Goal: Transaction & Acquisition: Purchase product/service

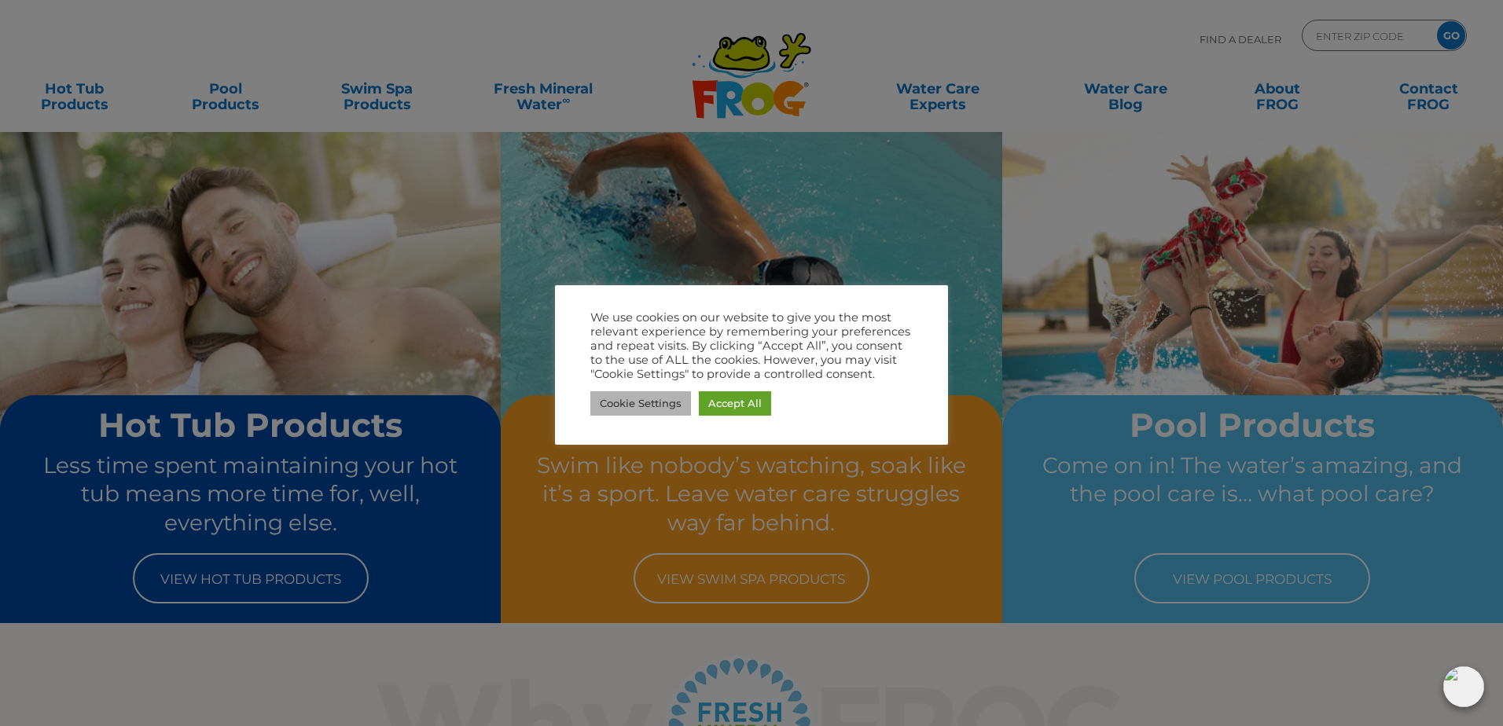
click at [641, 398] on link "Cookie Settings" at bounding box center [640, 403] width 101 height 24
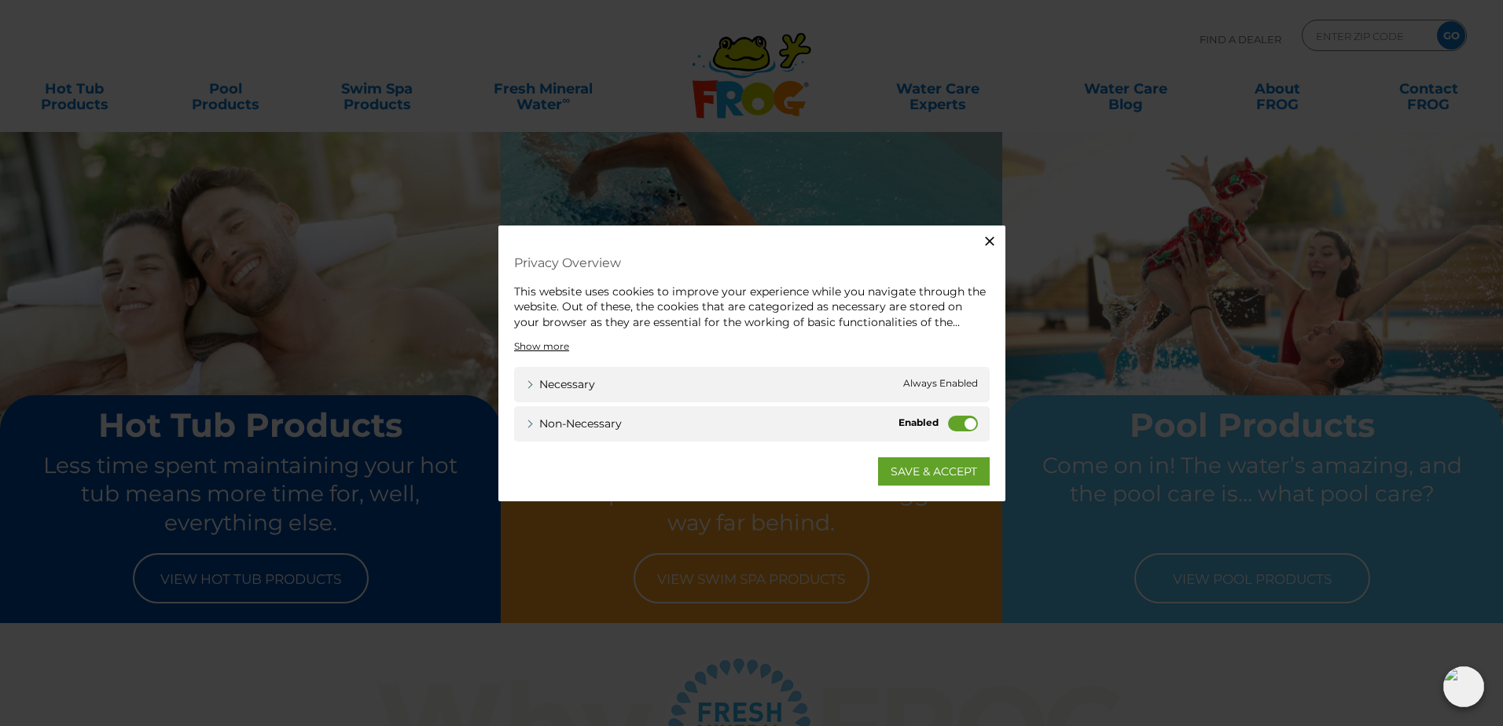
click at [969, 425] on label "Non-necessary" at bounding box center [963, 424] width 30 height 16
click at [0, 0] on input "Non-necessary" at bounding box center [0, 0] width 0 height 0
click at [945, 471] on link "SAVE & ACCEPT" at bounding box center [934, 471] width 112 height 28
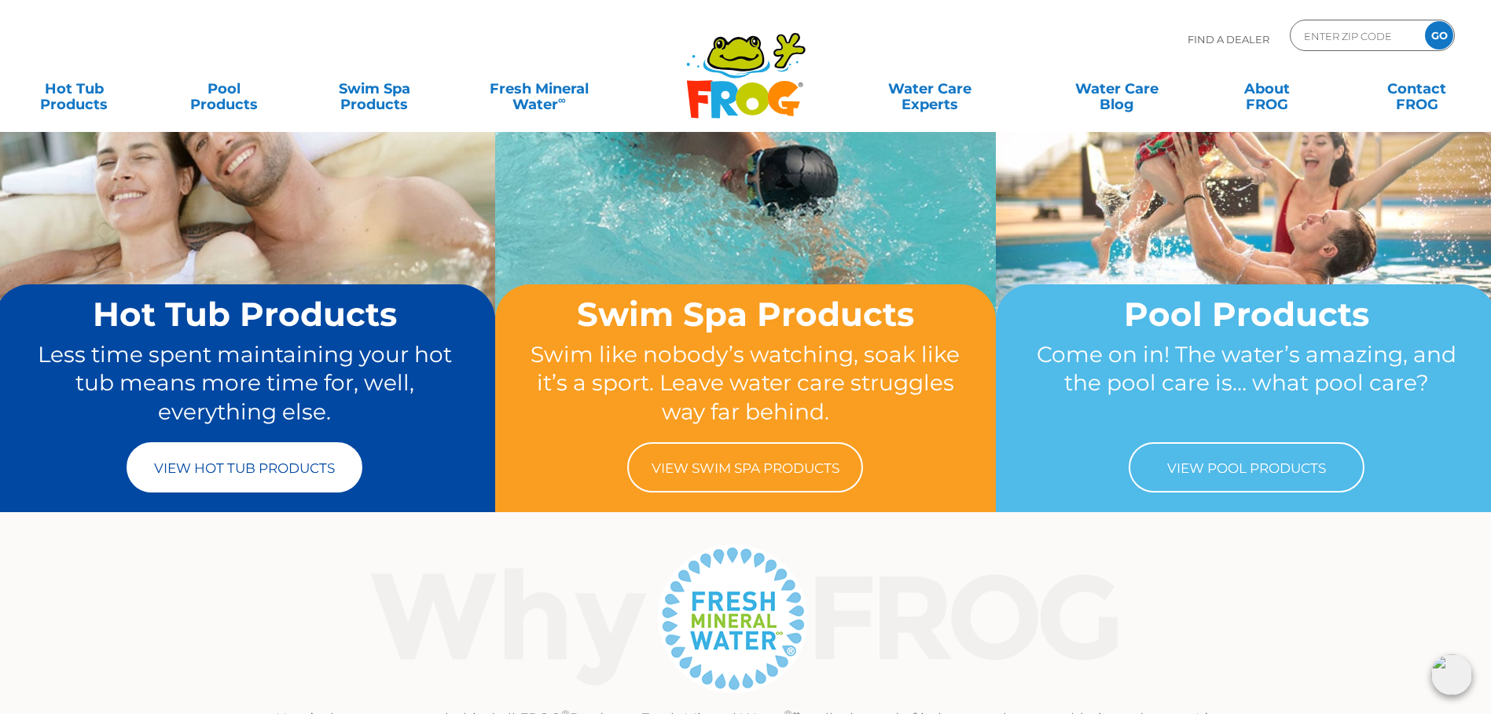
scroll to position [79, 0]
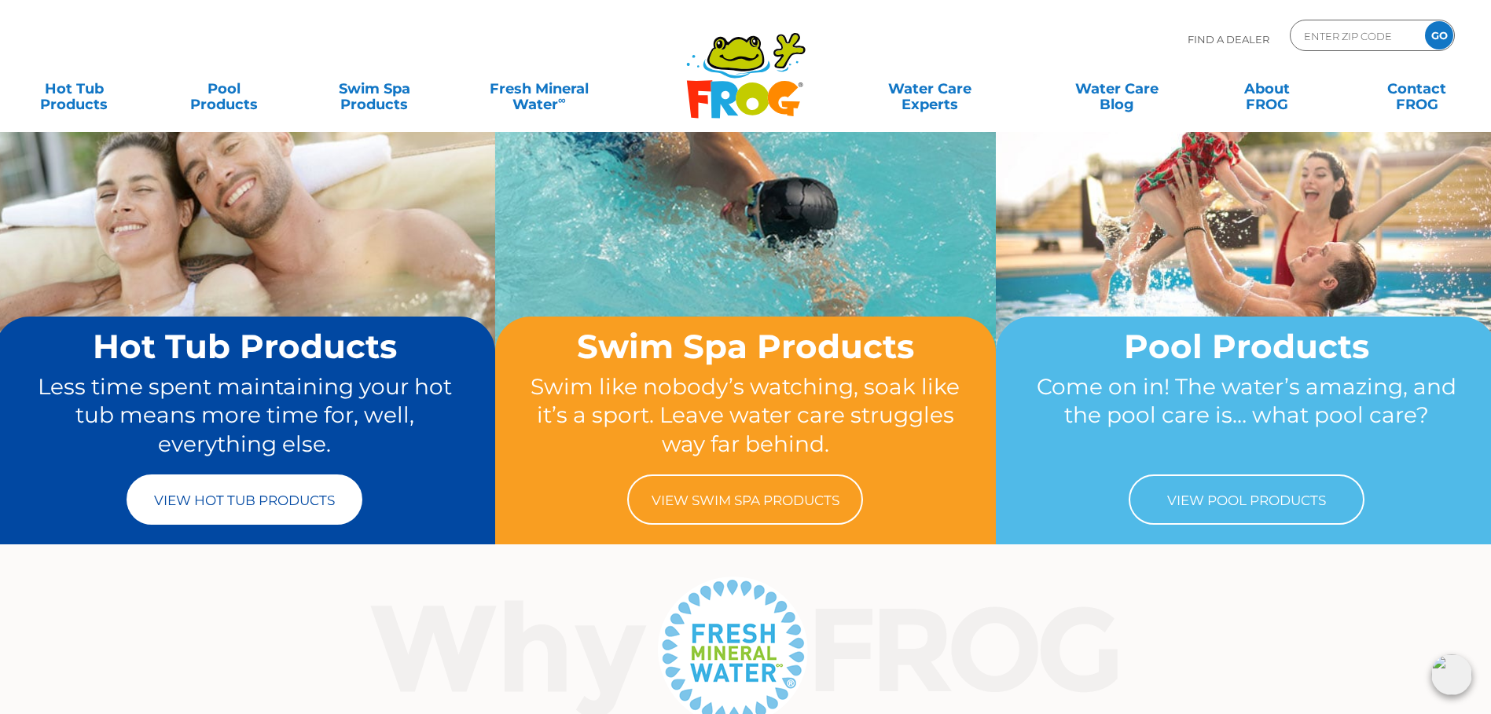
click at [269, 499] on link "View Hot Tub Products" at bounding box center [245, 500] width 236 height 50
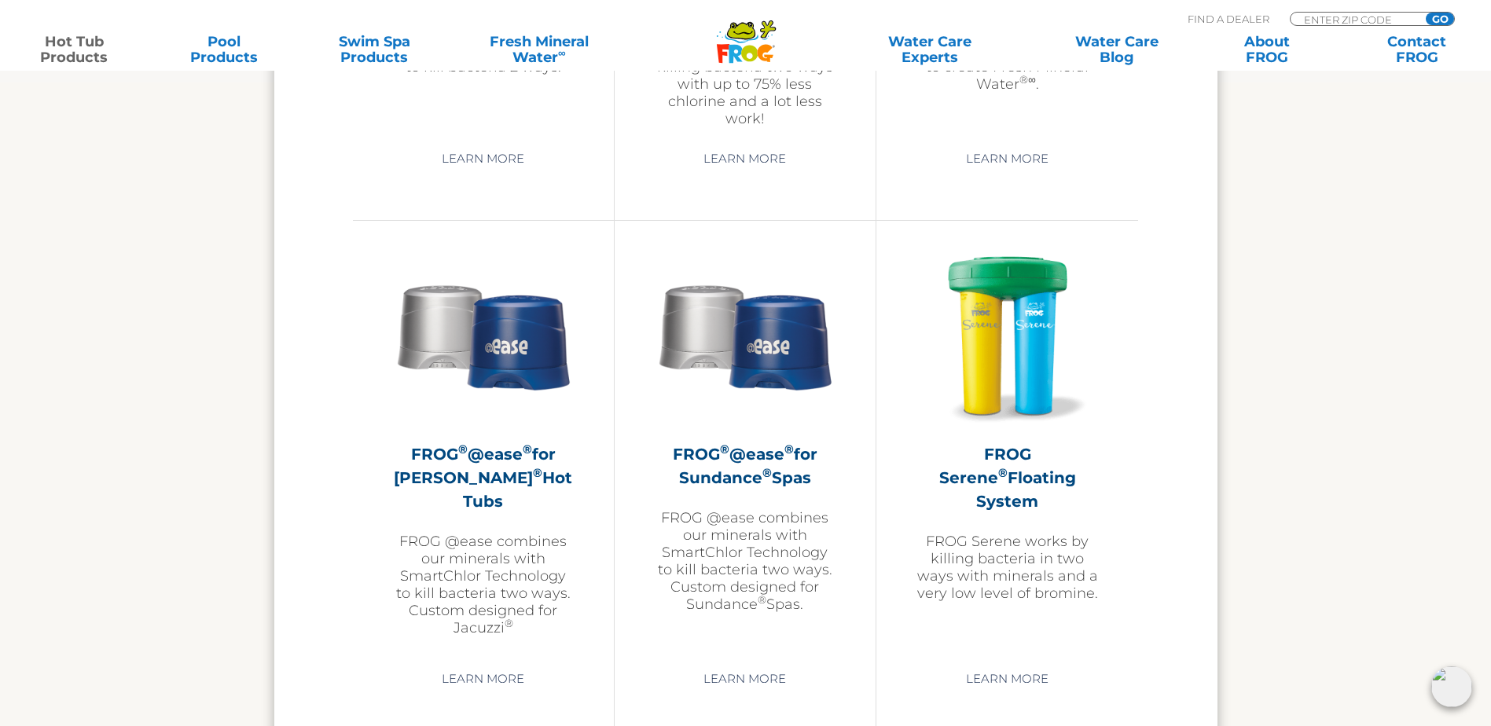
scroll to position [2751, 0]
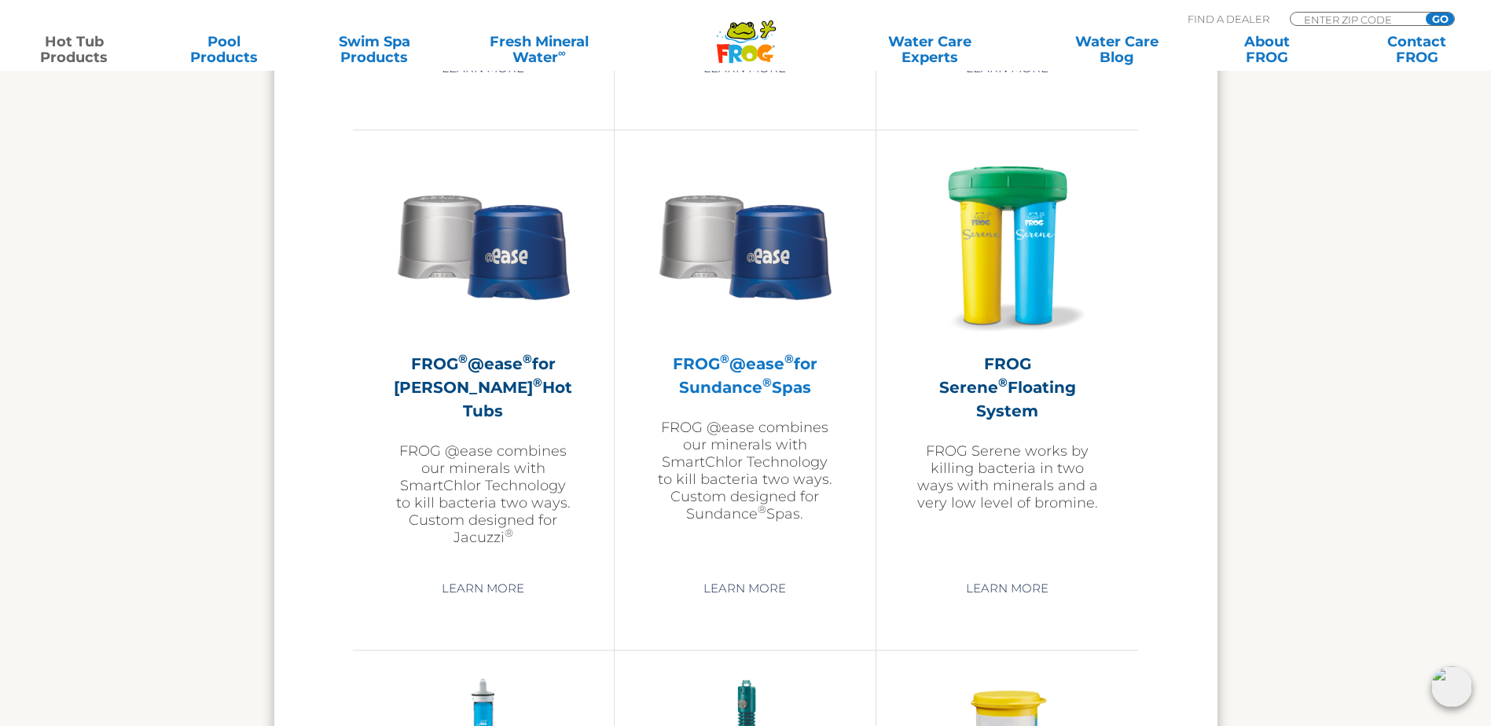
click at [731, 373] on h2 "FROG ® @ease ® for Sundance ® Spas" at bounding box center [745, 375] width 182 height 47
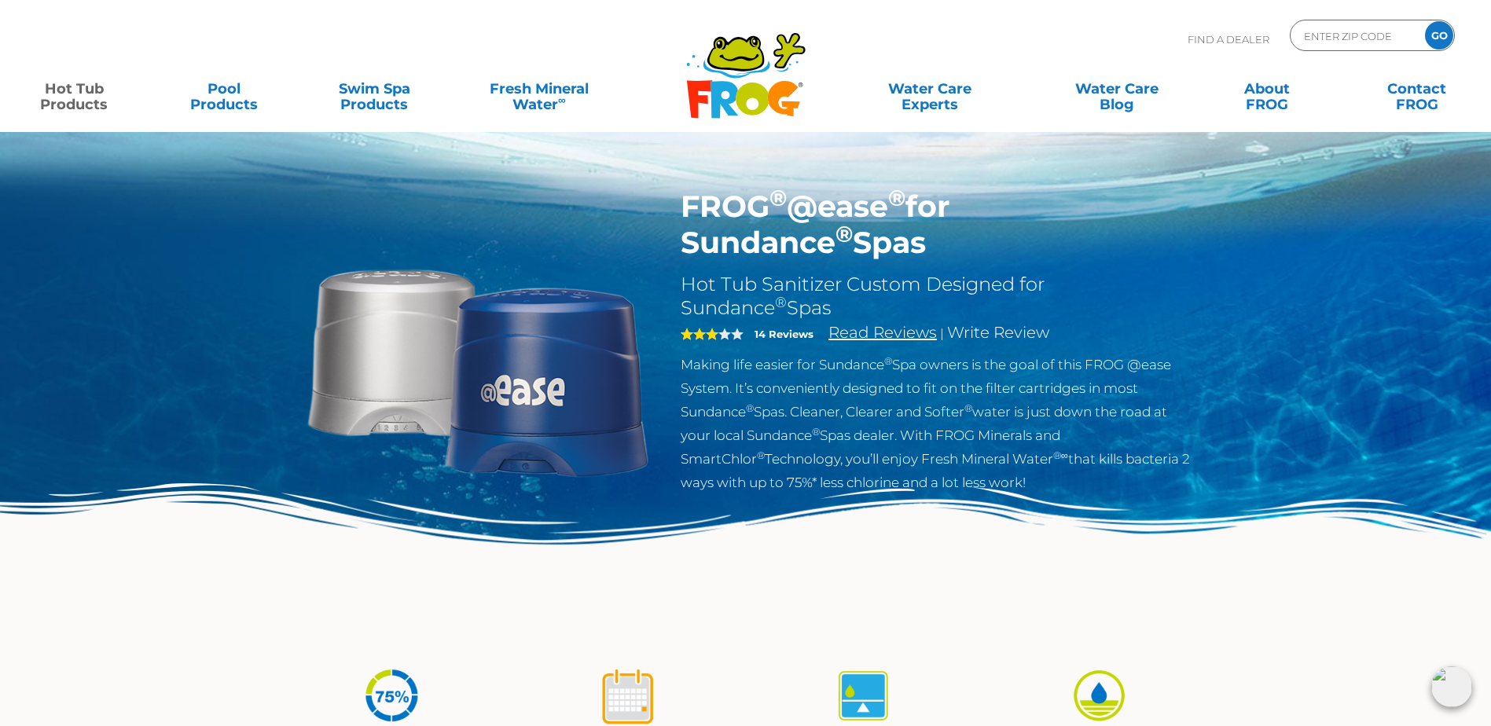
click at [879, 339] on link "Read Reviews" at bounding box center [882, 332] width 108 height 19
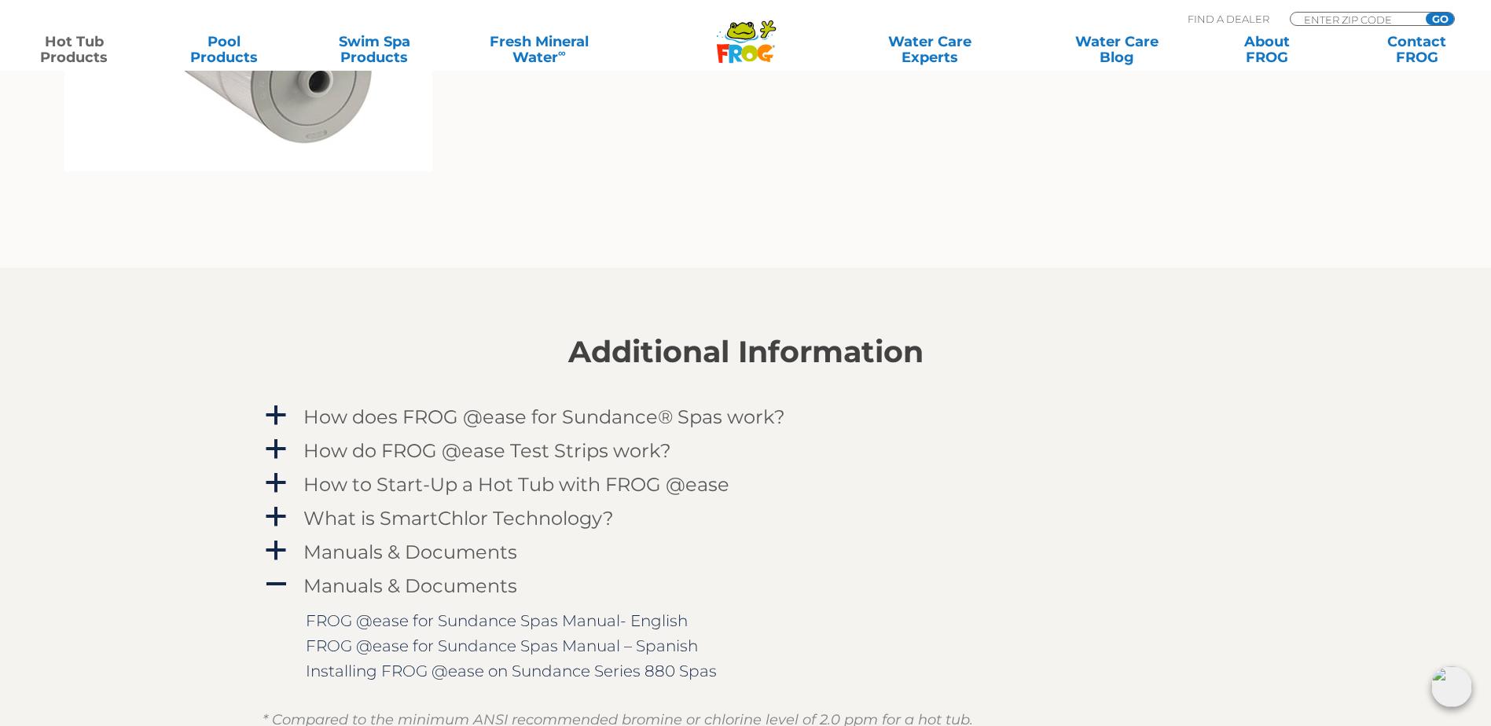
scroll to position [1147, 0]
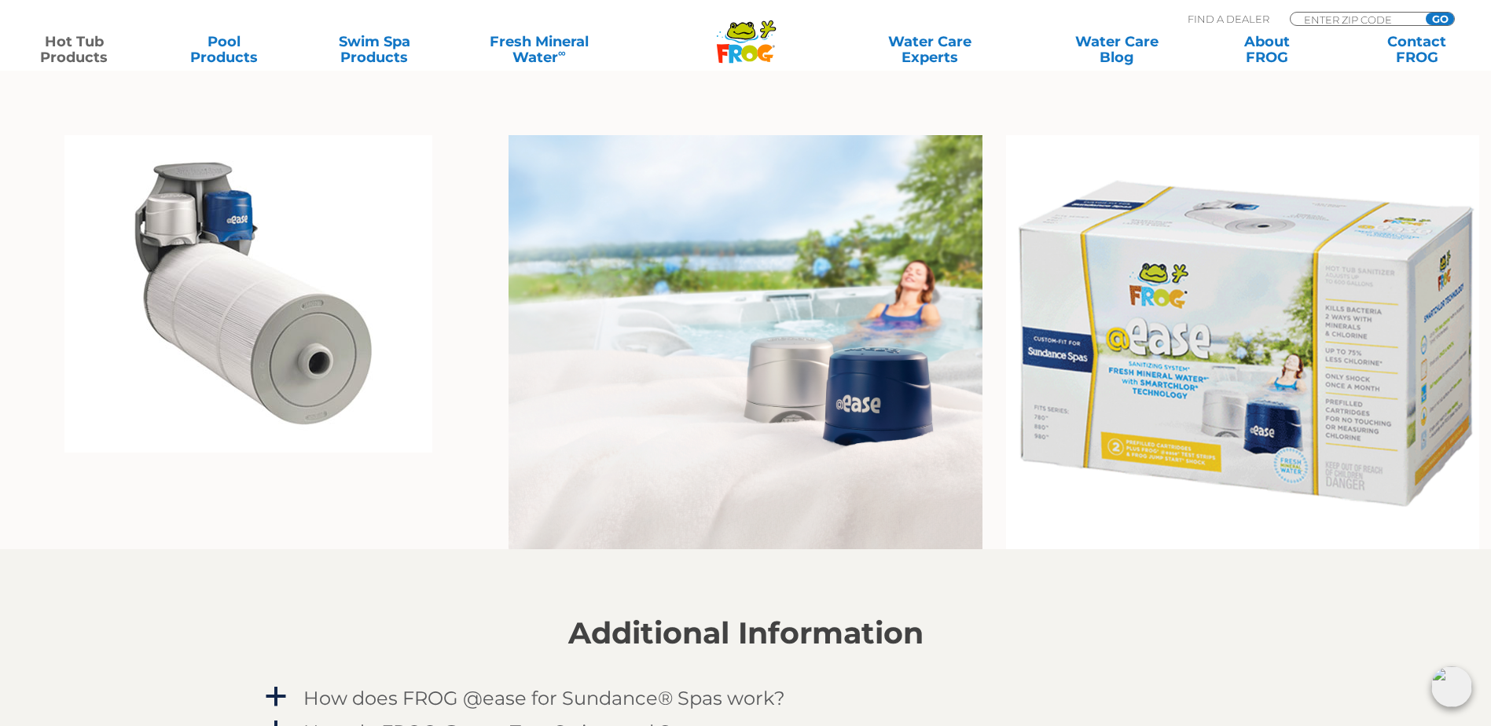
click at [1401, 20] on span at bounding box center [1399, 19] width 13 height 13
type input "ENTER ZIP CODE"
type input "81301"
click at [1441, 14] on input "GO" at bounding box center [1440, 19] width 28 height 13
